Goal: Information Seeking & Learning: Learn about a topic

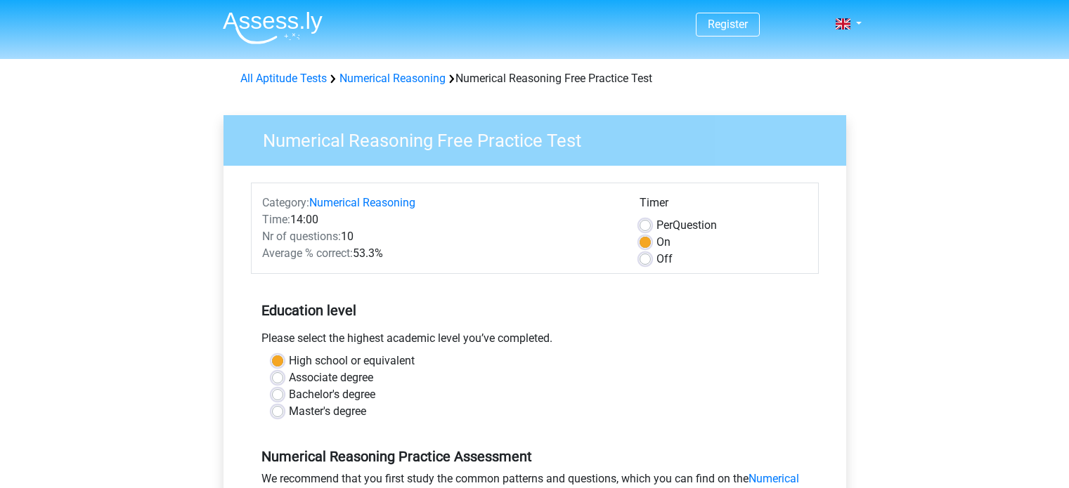
scroll to position [281, 0]
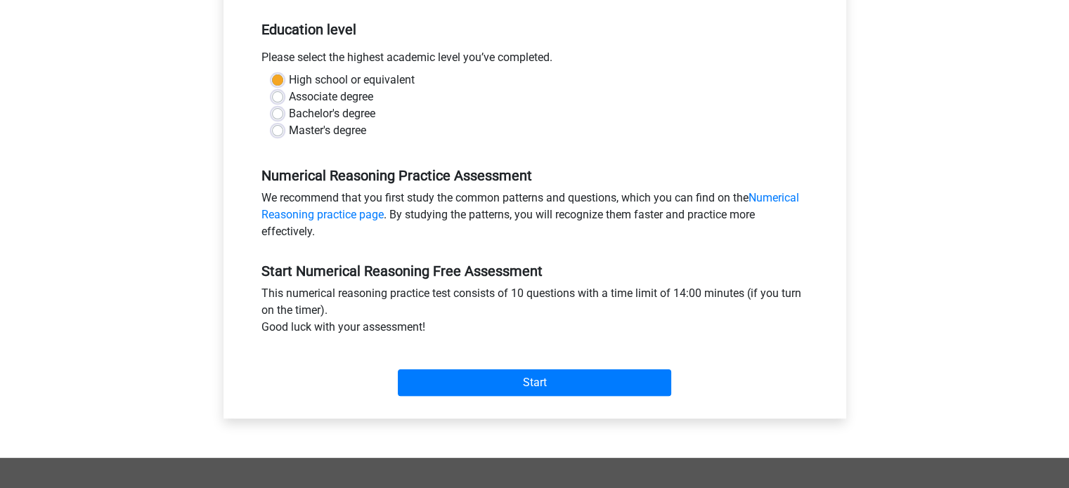
click at [585, 417] on div "Category: Numerical Reasoning Time: 14:00 Nr of questions: 10 Average % correct…" at bounding box center [534, 152] width 601 height 534
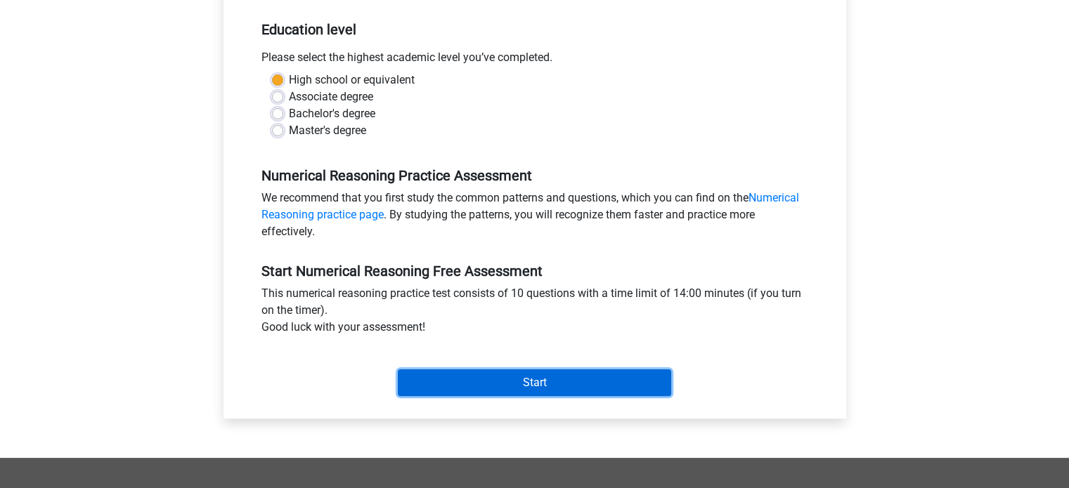
click at [587, 366] on div "Start" at bounding box center [535, 371] width 568 height 49
click at [587, 388] on input "Start" at bounding box center [534, 383] width 273 height 27
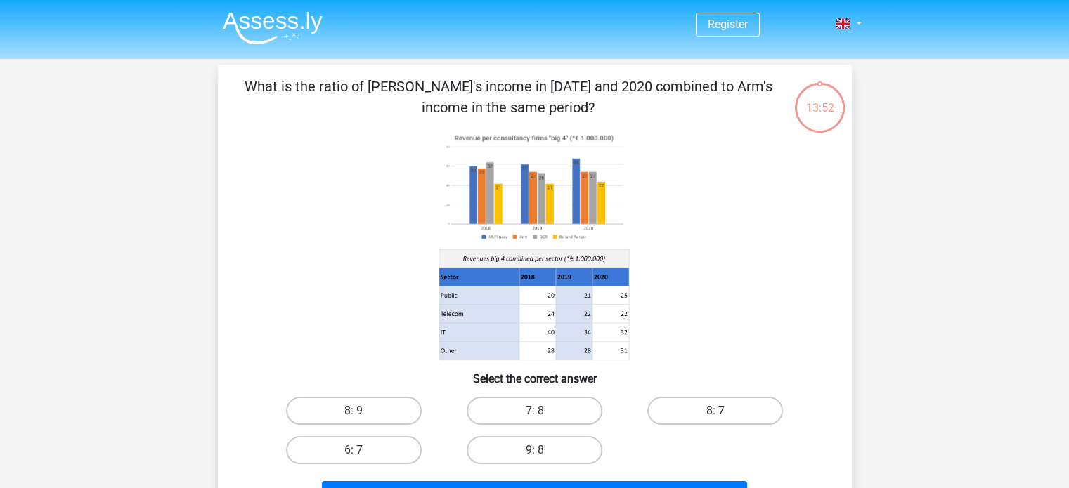
scroll to position [3, 0]
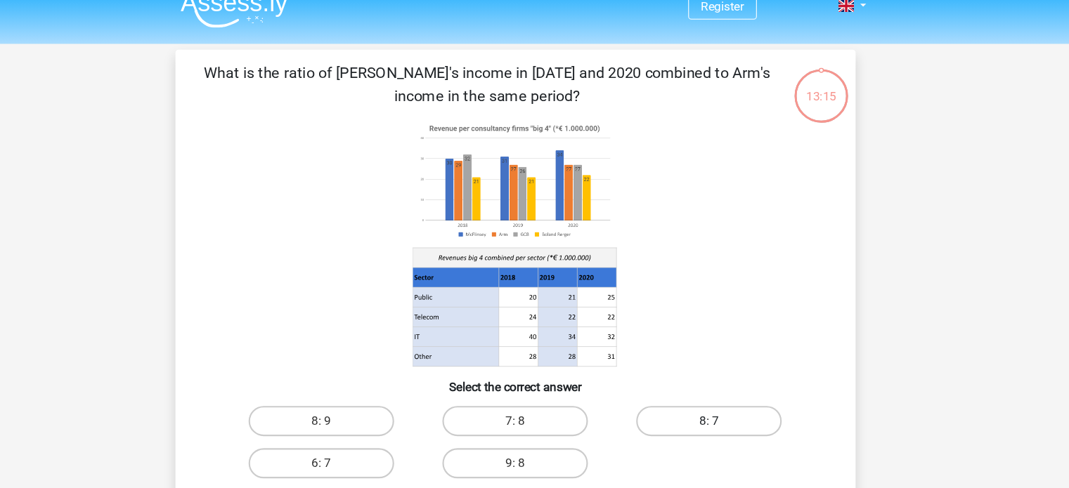
click at [712, 413] on label "8: 7" at bounding box center [715, 408] width 136 height 28
click at [715, 413] on input "8: 7" at bounding box center [719, 412] width 9 height 9
radio input "true"
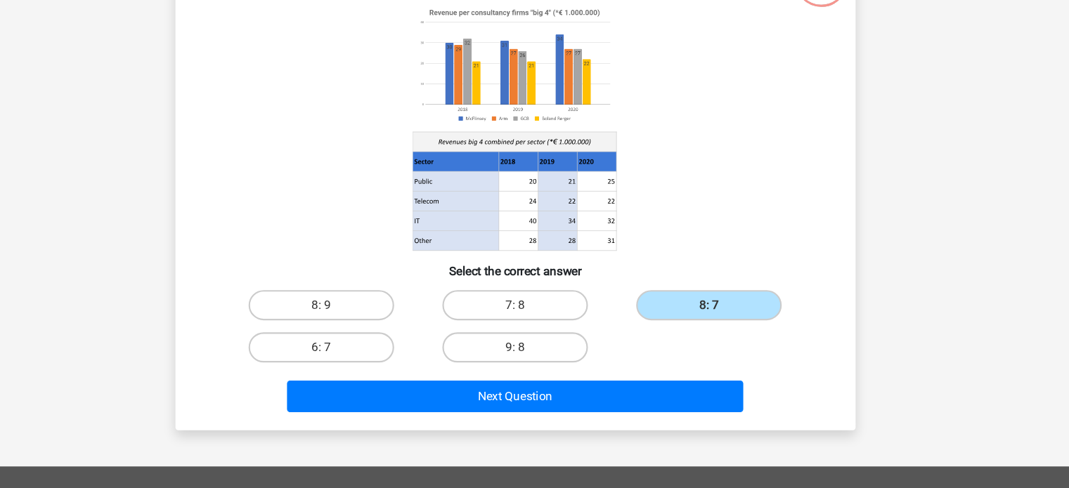
scroll to position [181, 0]
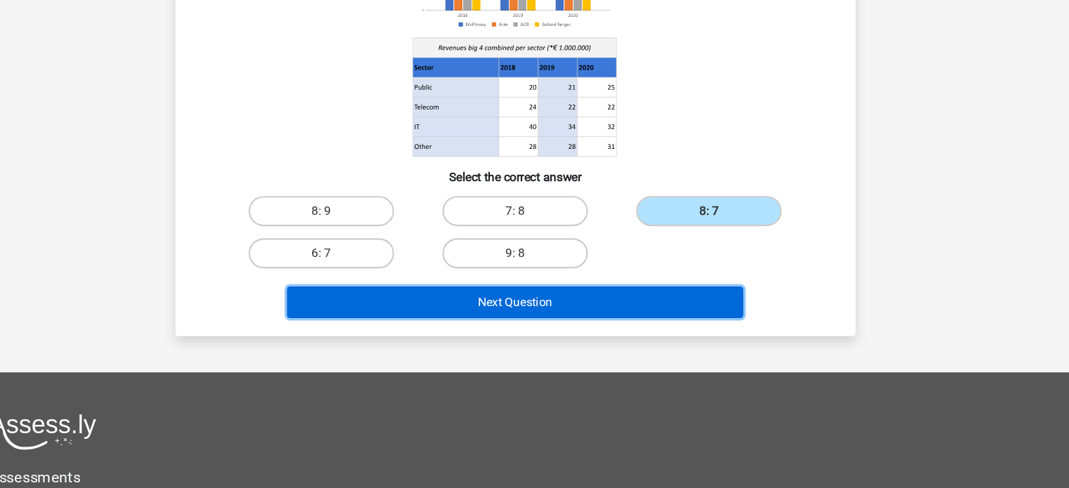
click at [665, 300] on button "Next Question" at bounding box center [534, 315] width 425 height 30
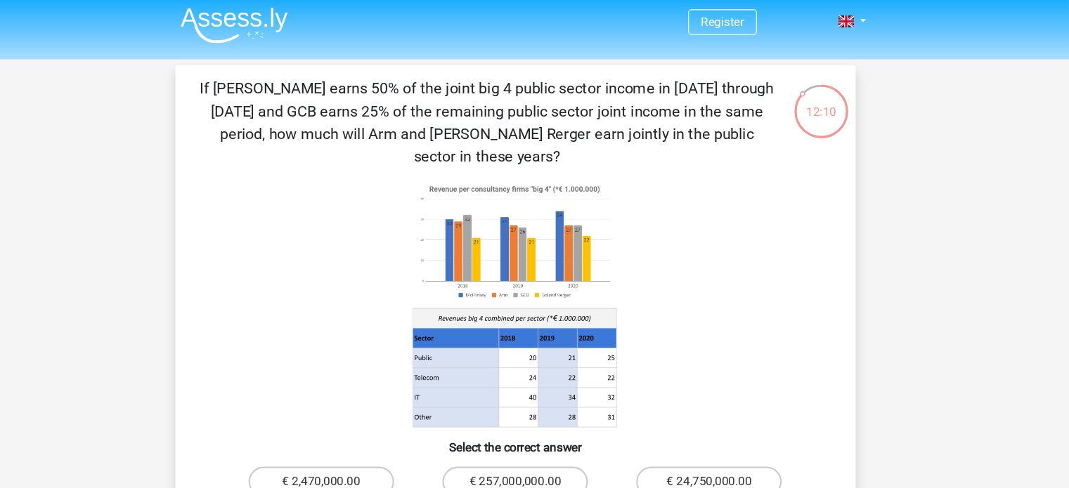
scroll to position [37, 0]
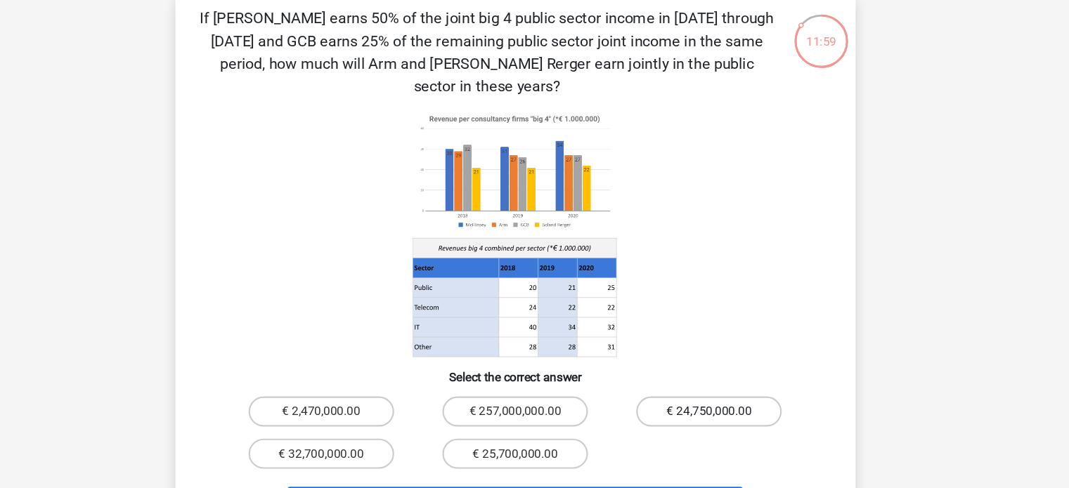
click at [731, 403] on label "€ 24,750,000.00" at bounding box center [715, 417] width 136 height 28
click at [724, 417] on input "€ 24,750,000.00" at bounding box center [719, 421] width 9 height 9
radio input "true"
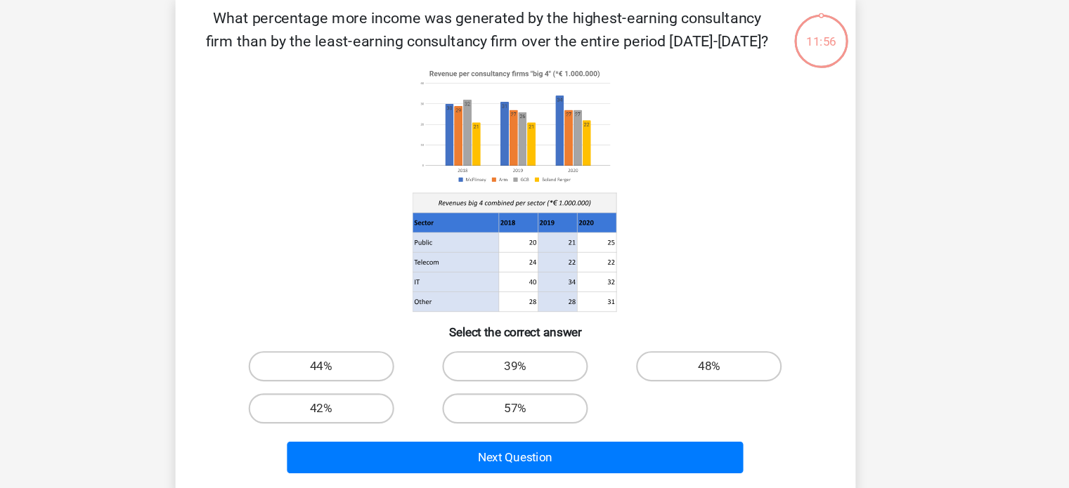
scroll to position [36, 0]
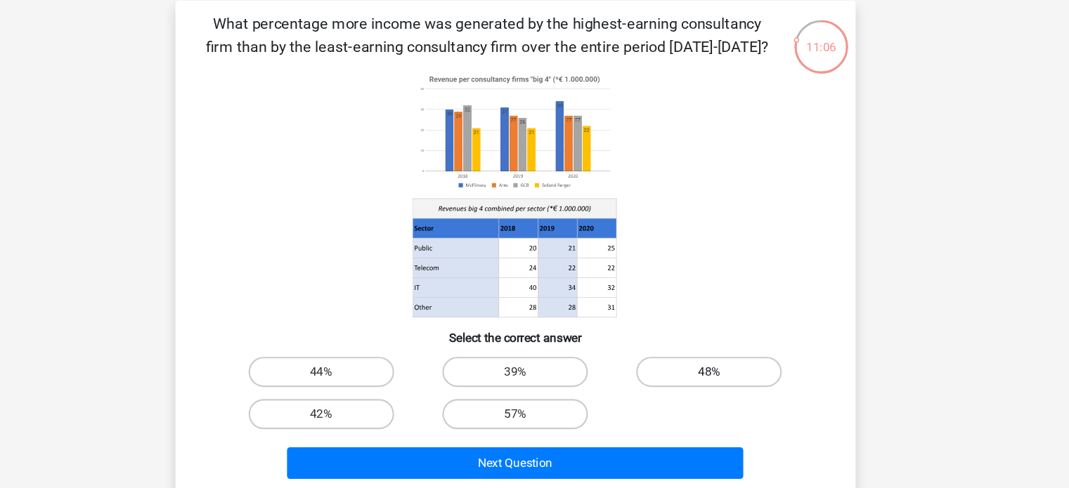
click at [686, 373] on label "48%" at bounding box center [715, 375] width 136 height 28
click at [715, 375] on input "48%" at bounding box center [719, 379] width 9 height 9
radio input "true"
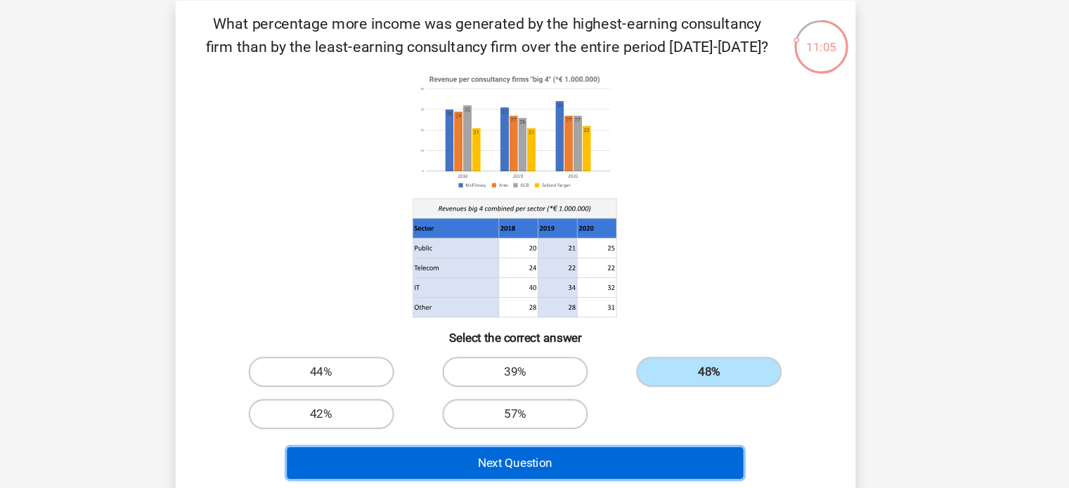
click at [622, 464] on button "Next Question" at bounding box center [534, 460] width 425 height 30
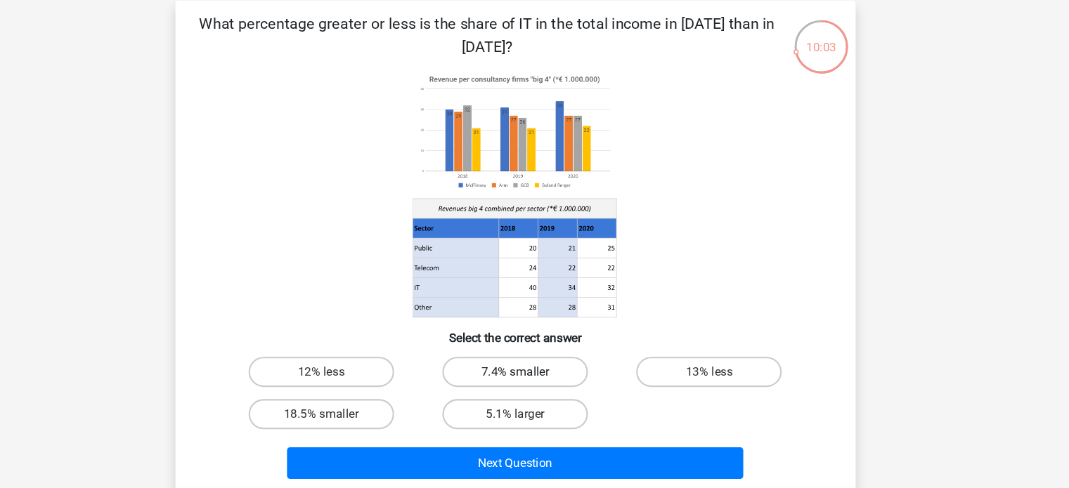
click at [530, 374] on label "7.4% smaller" at bounding box center [534, 375] width 136 height 28
click at [534, 375] on input "7.4% smaller" at bounding box center [538, 379] width 9 height 9
radio input "true"
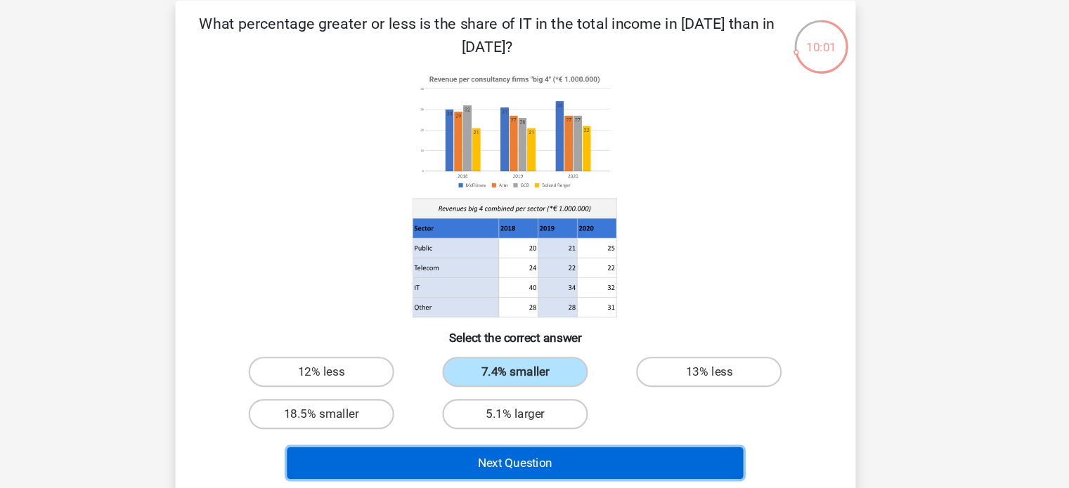
click at [567, 448] on button "Next Question" at bounding box center [534, 460] width 425 height 30
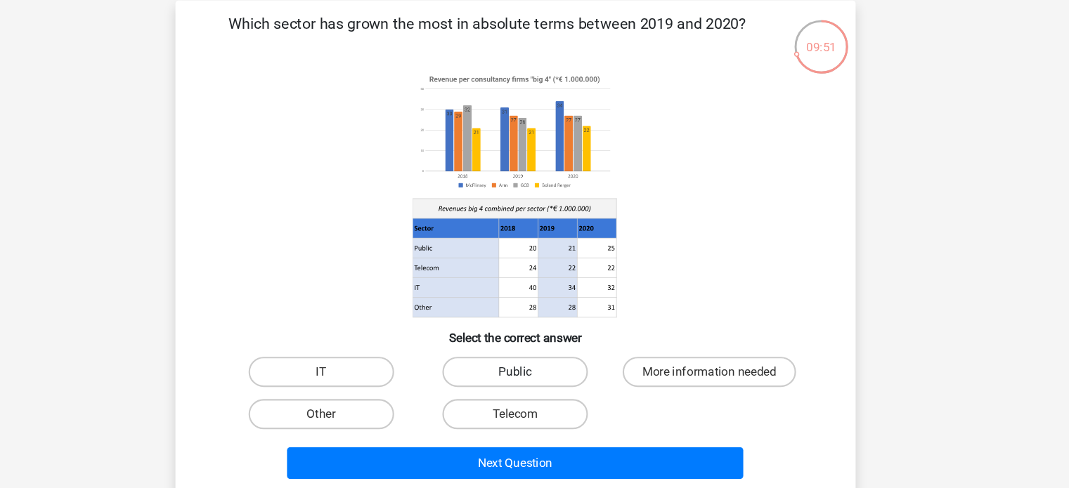
click at [556, 376] on label "Public" at bounding box center [534, 375] width 136 height 28
click at [543, 376] on input "Public" at bounding box center [538, 379] width 9 height 9
radio input "true"
click at [566, 441] on div "Next Question" at bounding box center [534, 457] width 589 height 46
click at [573, 434] on div "Next Question" at bounding box center [534, 457] width 589 height 46
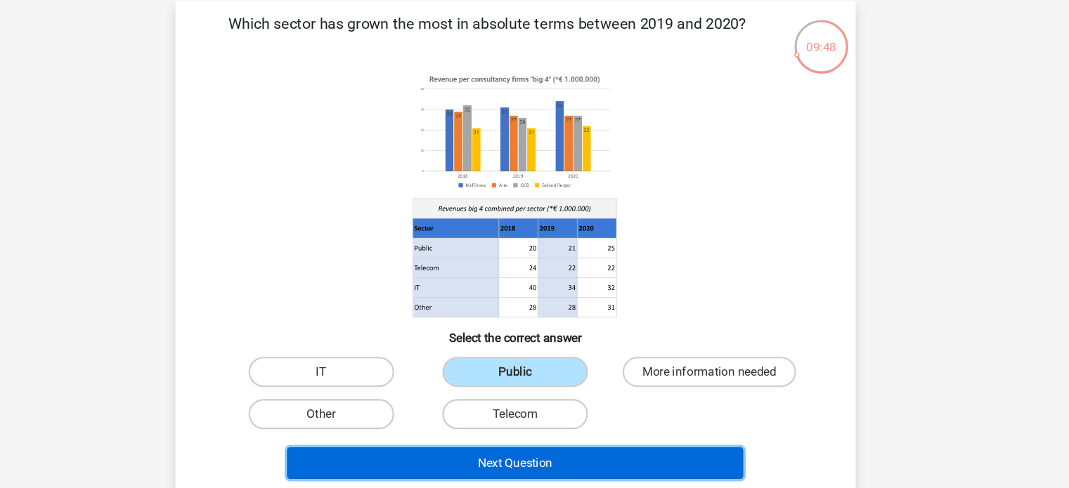
click at [599, 458] on button "Next Question" at bounding box center [534, 460] width 425 height 30
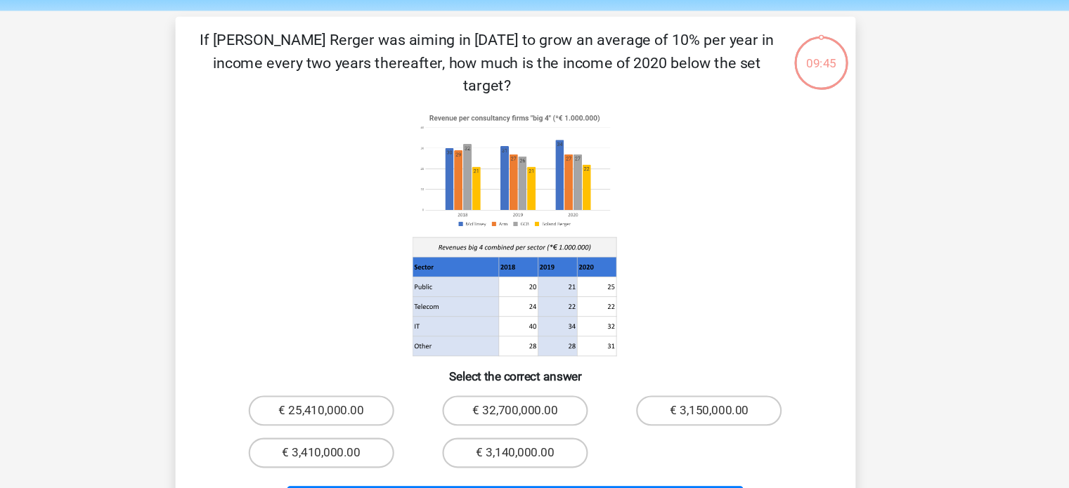
scroll to position [32, 0]
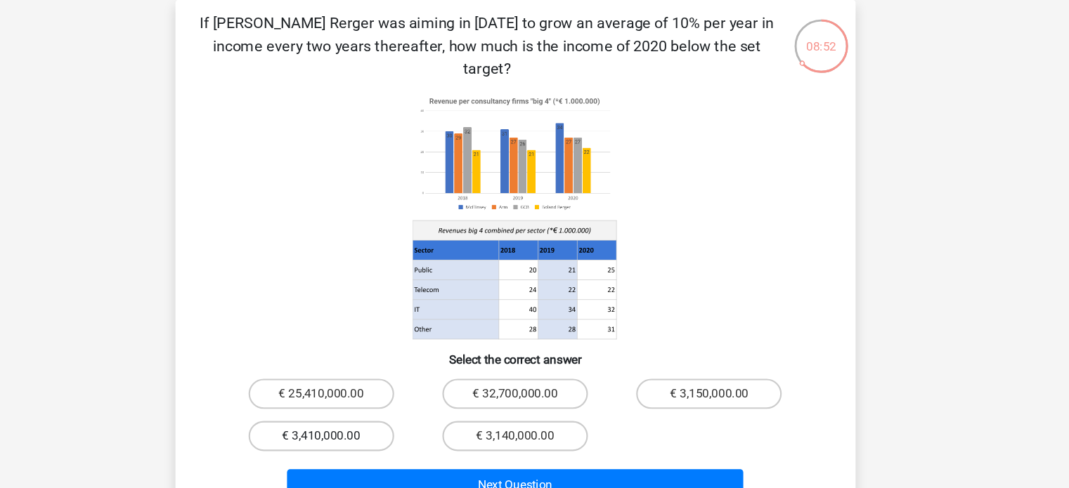
click at [395, 426] on label "€ 3,410,000.00" at bounding box center [354, 440] width 136 height 28
click at [363, 440] on input "€ 3,410,000.00" at bounding box center [357, 444] width 9 height 9
radio input "true"
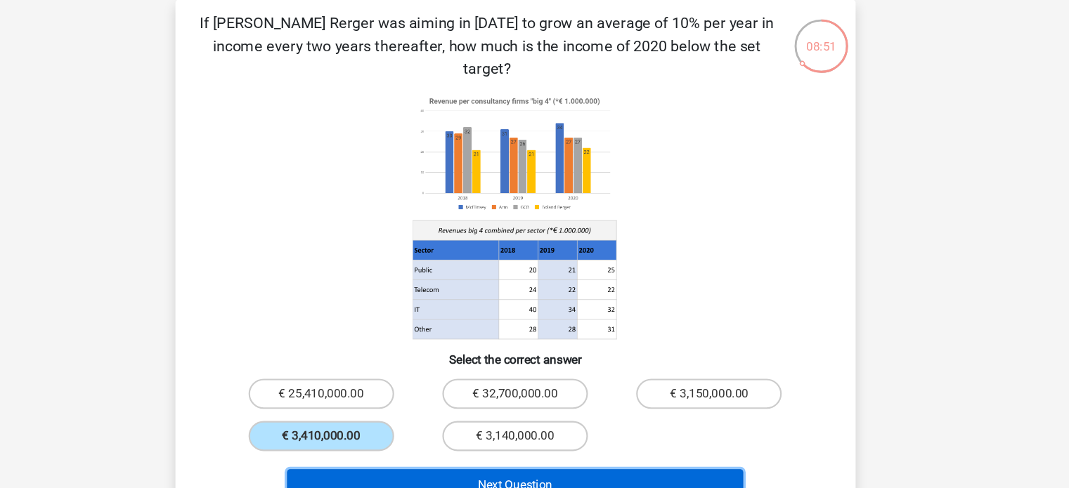
click at [449, 471] on button "Next Question" at bounding box center [534, 486] width 425 height 30
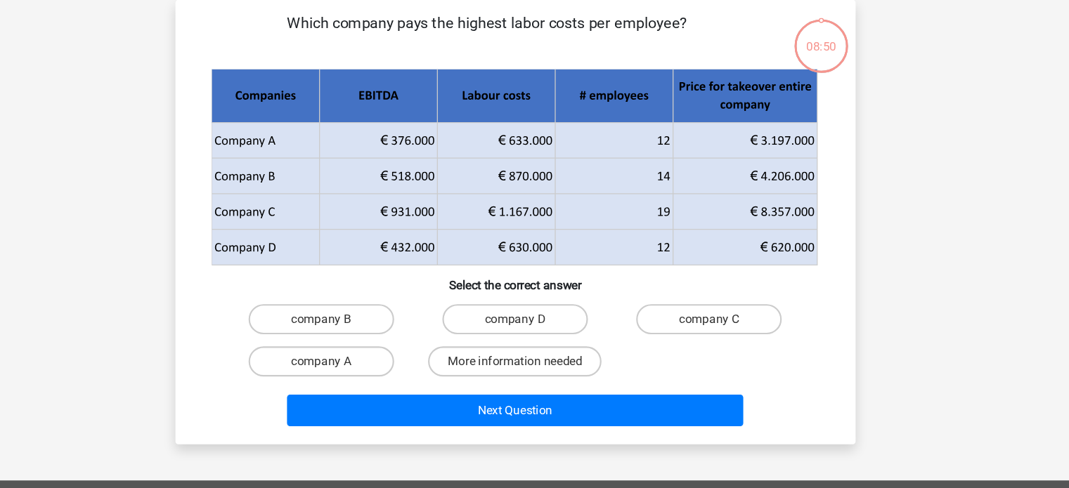
scroll to position [0, 0]
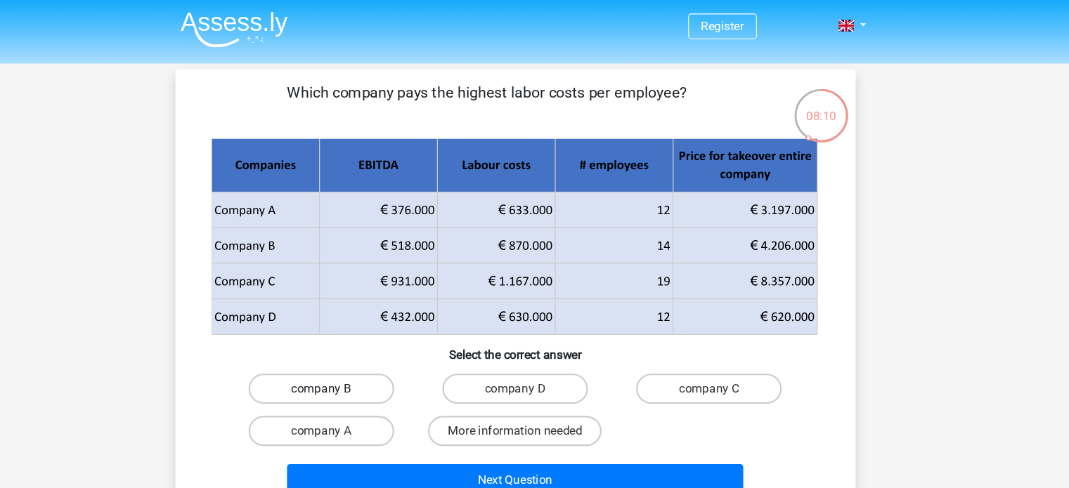
click at [415, 368] on label "company B" at bounding box center [354, 362] width 136 height 28
click at [363, 368] on input "company B" at bounding box center [357, 367] width 9 height 9
radio input "true"
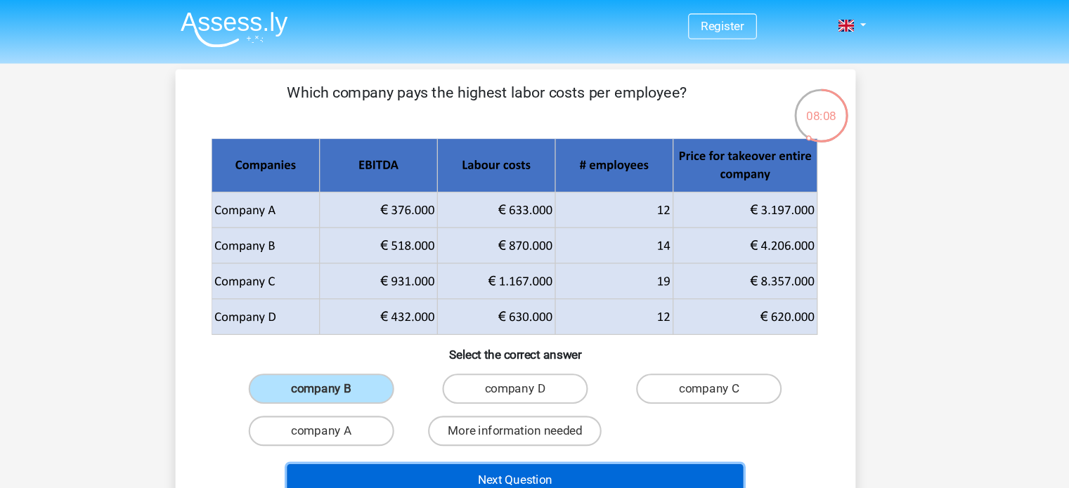
click at [656, 442] on button "Next Question" at bounding box center [534, 448] width 425 height 30
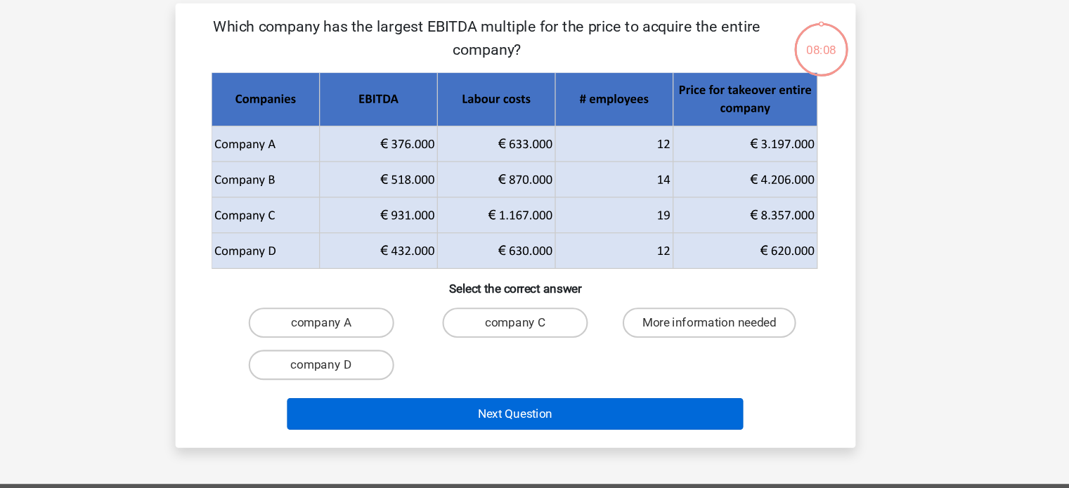
scroll to position [32, 0]
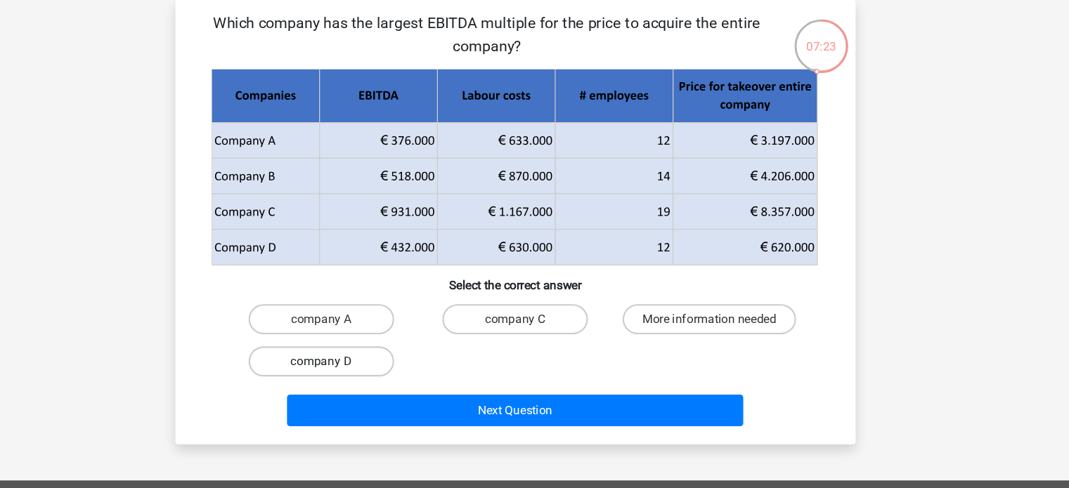
click at [398, 364] on label "company D" at bounding box center [354, 370] width 136 height 28
click at [363, 370] on input "company D" at bounding box center [357, 374] width 9 height 9
radio input "true"
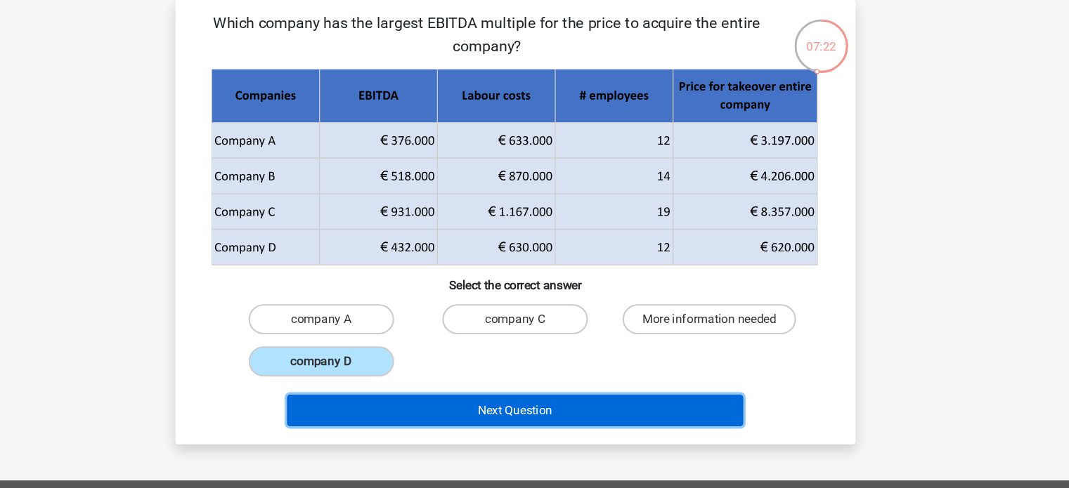
click at [464, 416] on button "Next Question" at bounding box center [534, 416] width 425 height 30
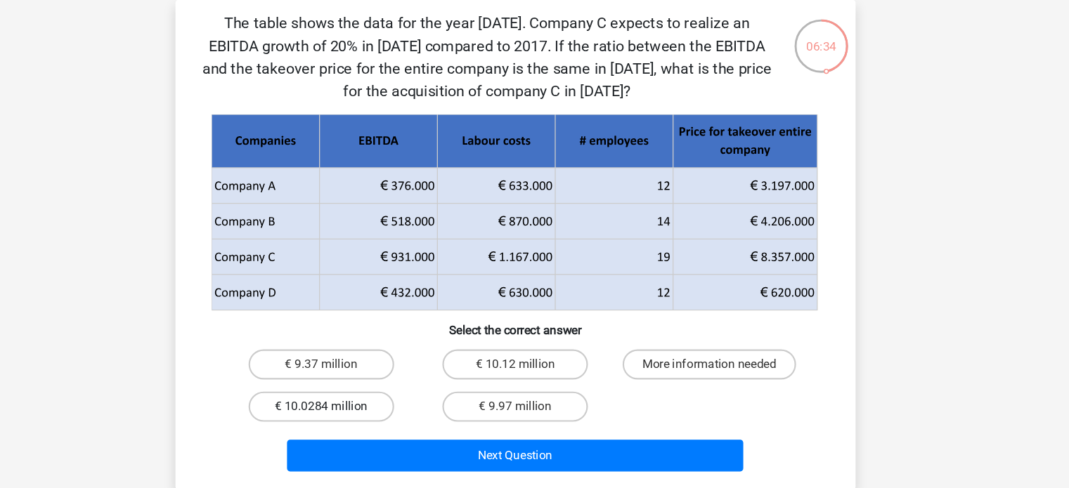
click at [410, 422] on label "€ 10.0284 million" at bounding box center [354, 412] width 136 height 28
click at [363, 422] on input "€ 10.0284 million" at bounding box center [357, 416] width 9 height 9
radio input "true"
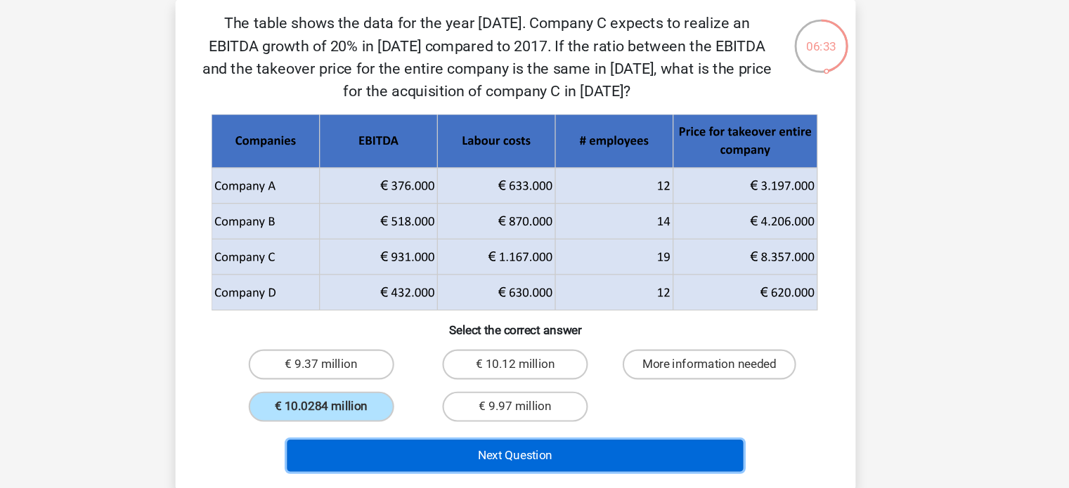
click at [453, 461] on button "Next Question" at bounding box center [534, 458] width 425 height 30
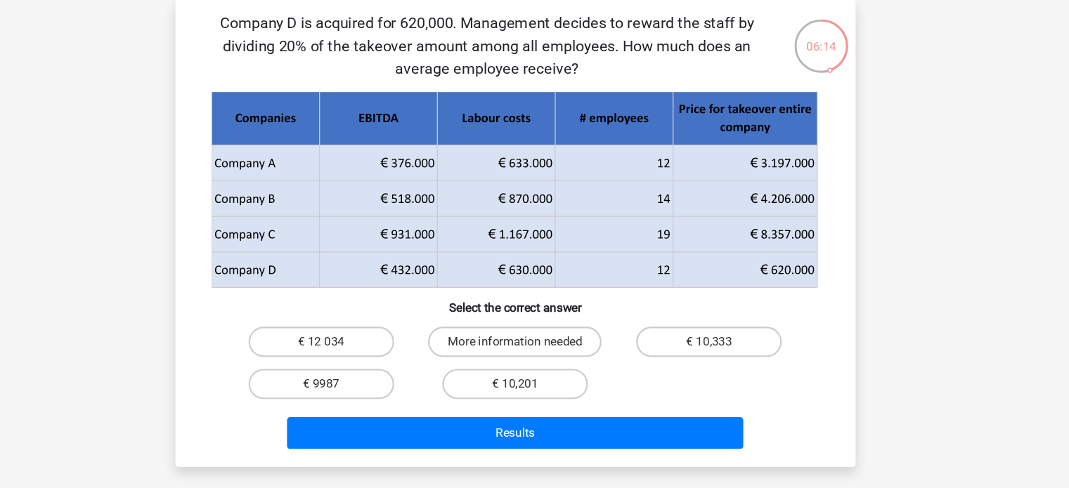
click at [677, 368] on div "€ 10,333" at bounding box center [715, 351] width 181 height 39
click at [684, 360] on label "€ 10,333" at bounding box center [715, 352] width 136 height 28
click at [715, 360] on input "€ 10,333" at bounding box center [719, 356] width 9 height 9
radio input "true"
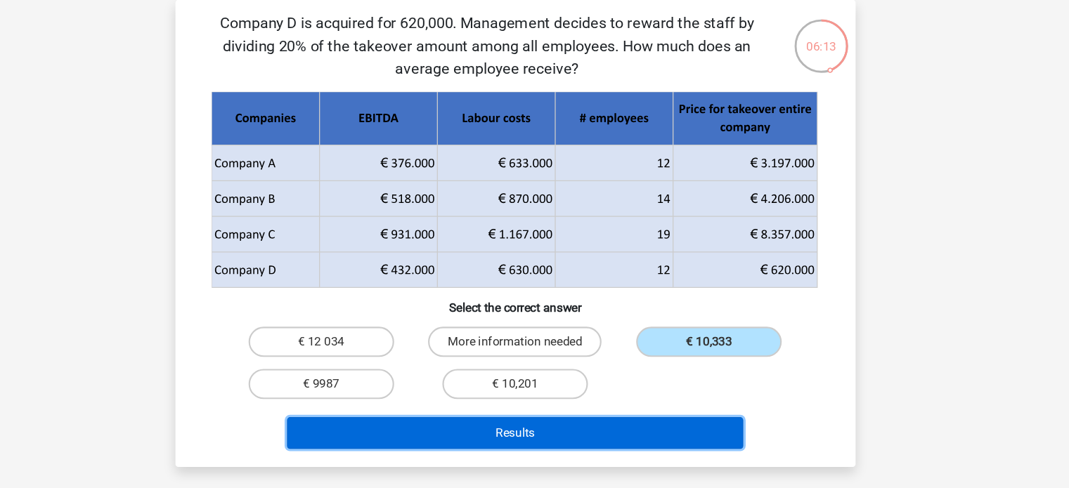
click at [690, 426] on button "Results" at bounding box center [534, 437] width 425 height 30
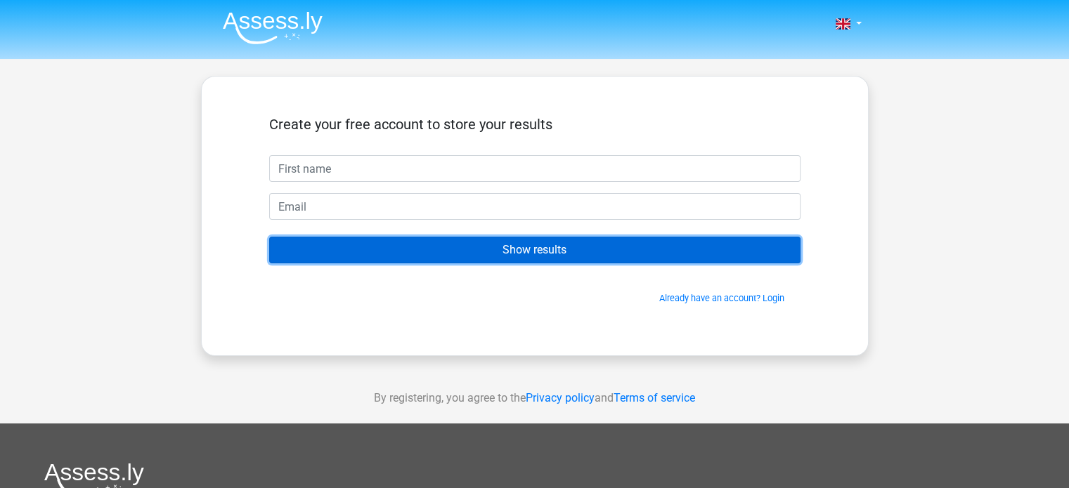
click at [513, 244] on input "Show results" at bounding box center [534, 250] width 531 height 27
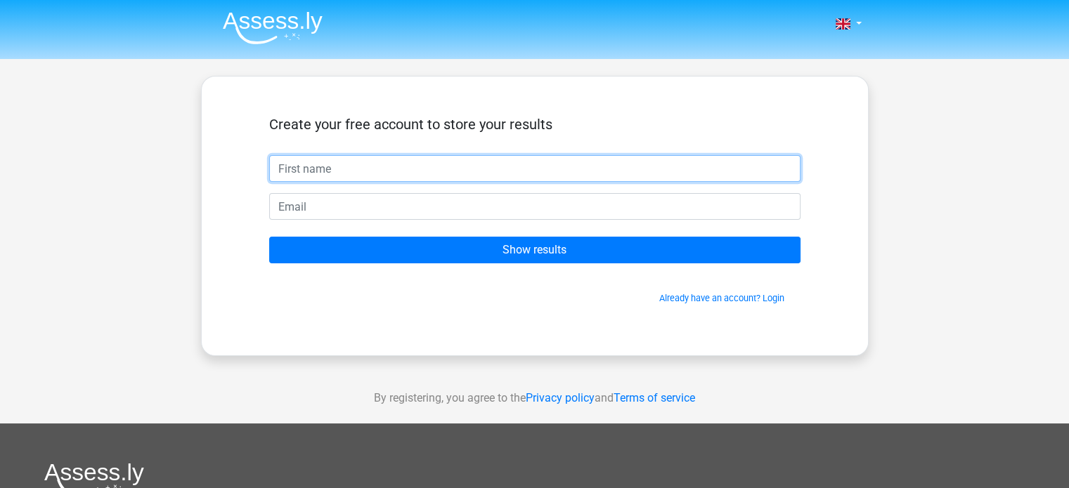
click at [516, 174] on input "text" at bounding box center [534, 168] width 531 height 27
type input "sadddddd"
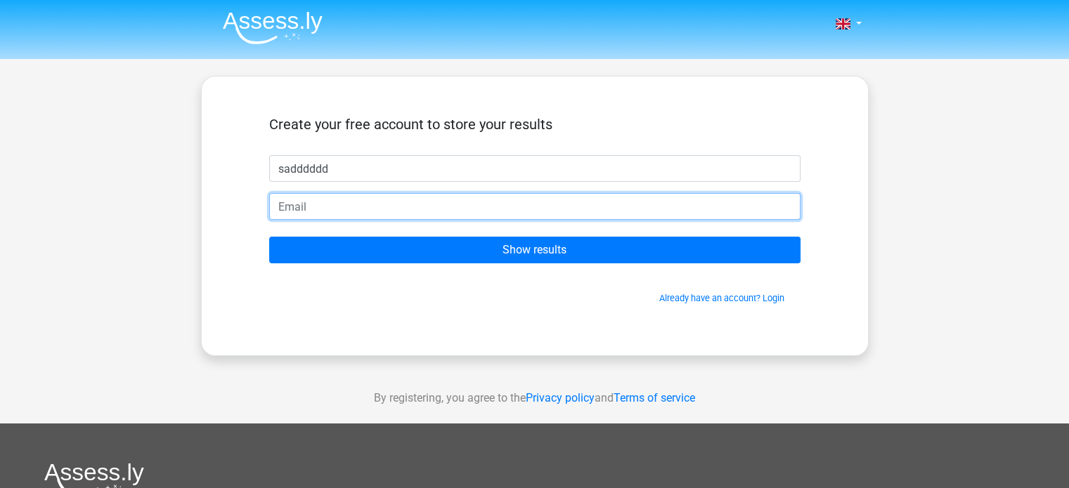
click at [495, 204] on input "email" at bounding box center [534, 206] width 531 height 27
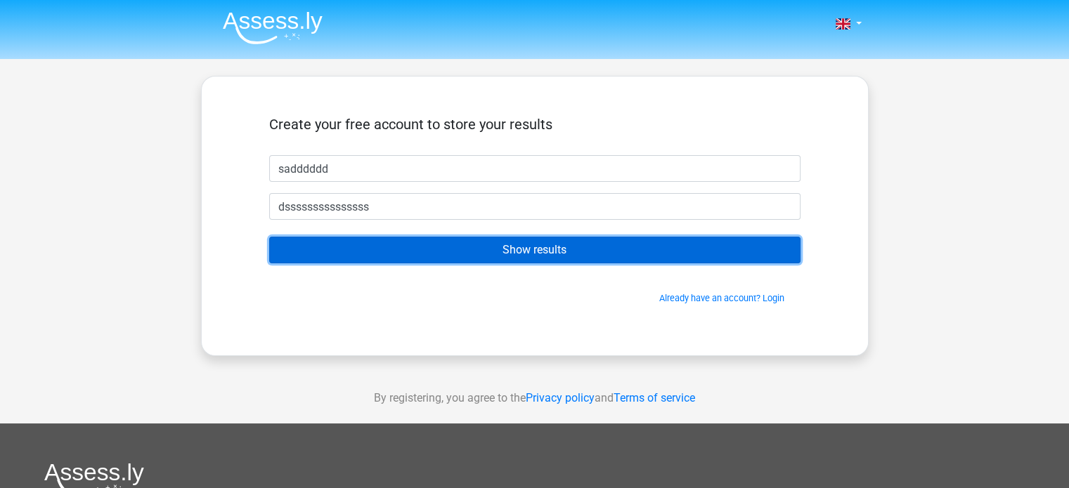
click at [506, 248] on input "Show results" at bounding box center [534, 250] width 531 height 27
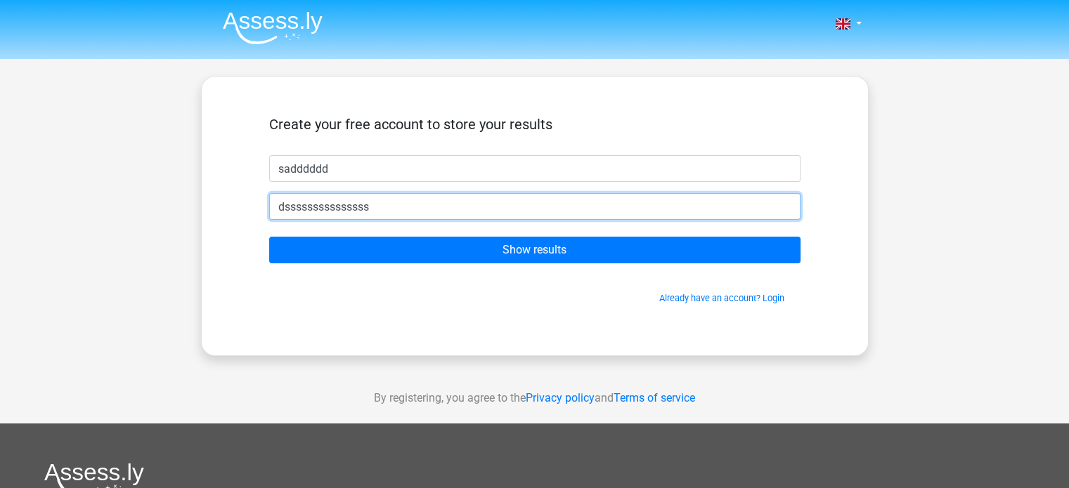
click at [503, 200] on input "dsssssssssssssss" at bounding box center [534, 206] width 531 height 27
click at [501, 210] on input "dsssssssssssssss" at bounding box center [534, 206] width 531 height 27
type input "dsssssssssssssss@outlook.com"
click at [269, 237] on input "Show results" at bounding box center [534, 250] width 531 height 27
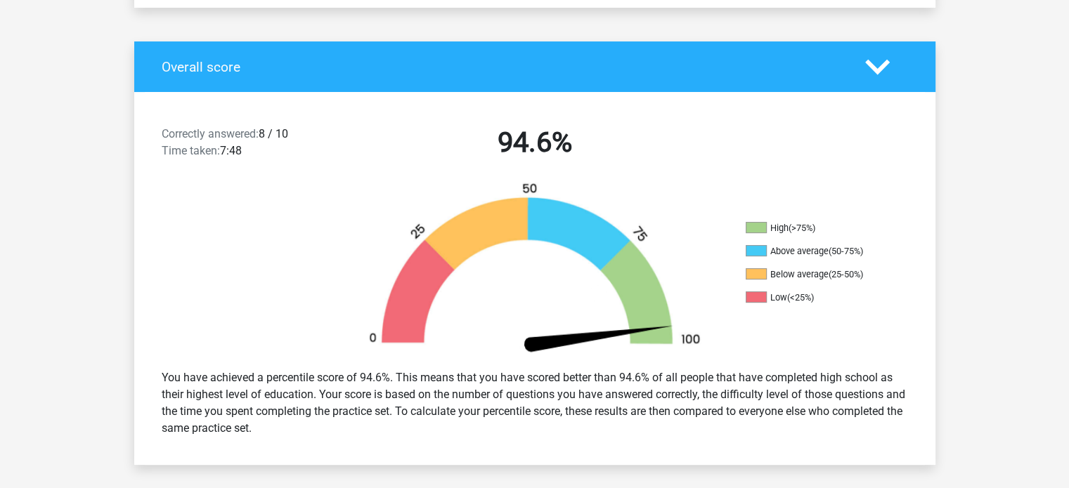
scroll to position [281, 0]
